Goal: Find contact information: Find contact information

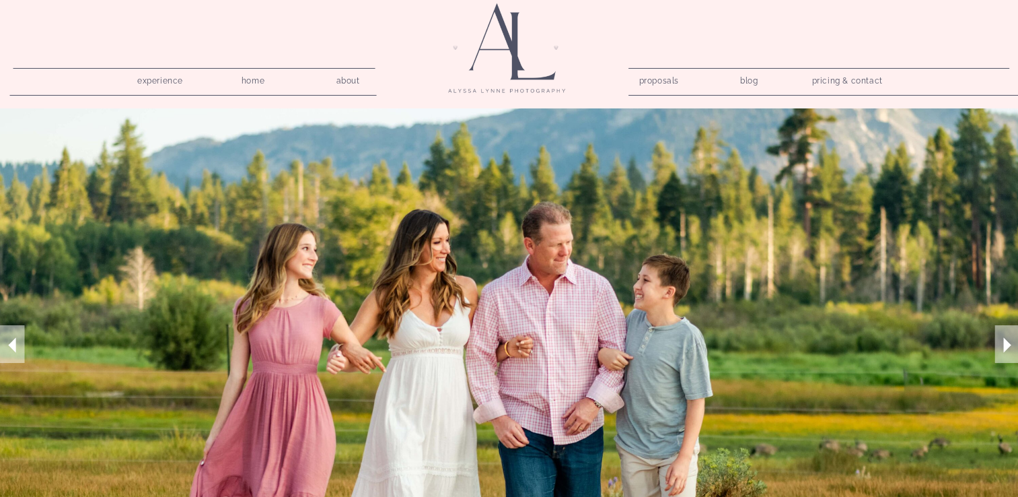
click at [178, 79] on nav "experience" at bounding box center [161, 78] width 64 height 13
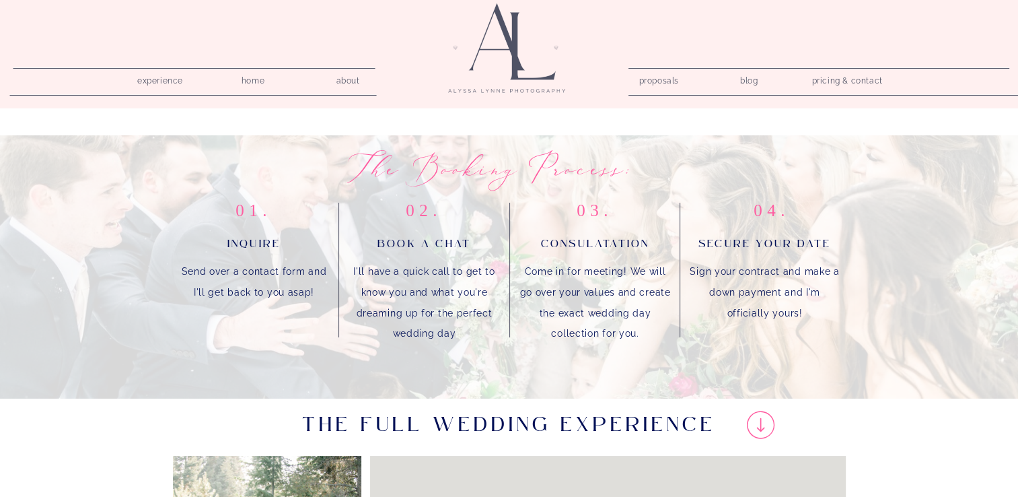
click at [853, 79] on nav "pricing & contact" at bounding box center [847, 81] width 81 height 19
